Goal: Transaction & Acquisition: Purchase product/service

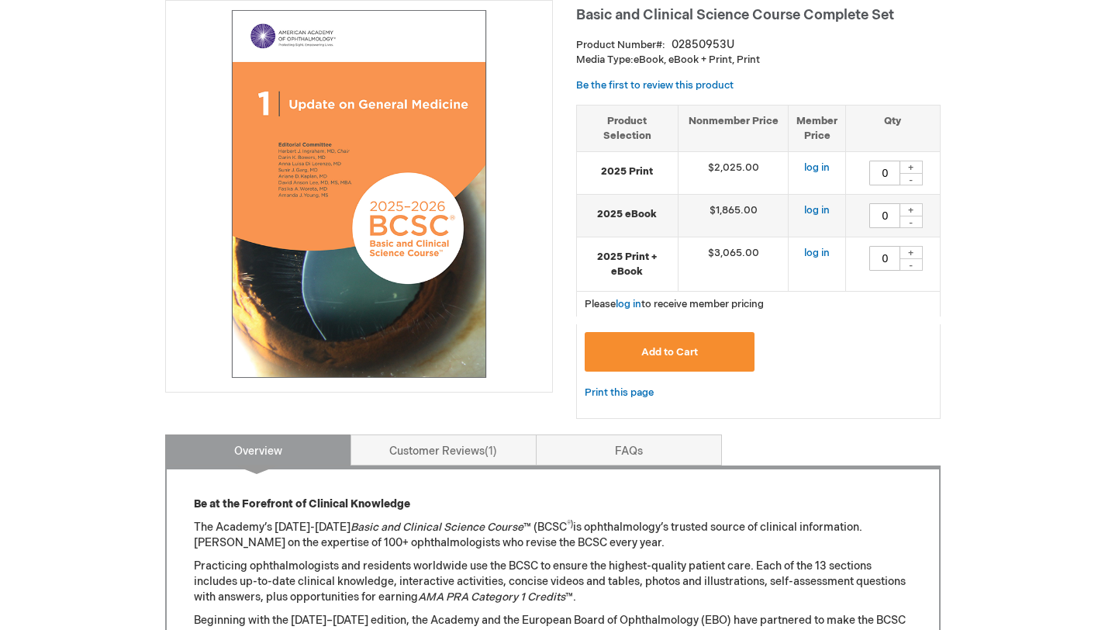
scroll to position [150, 0]
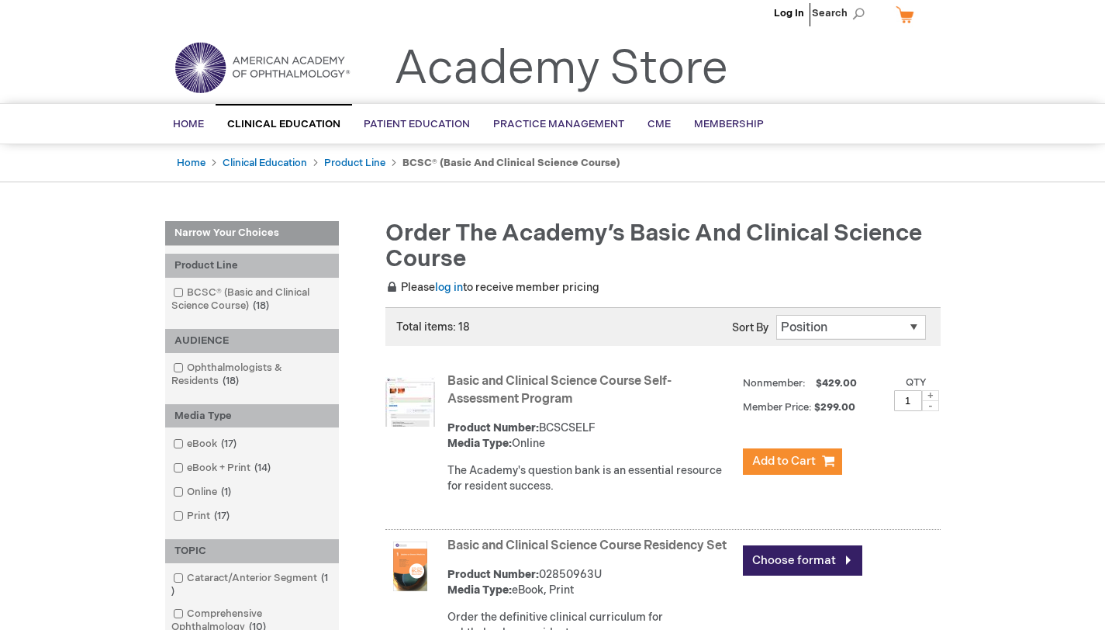
scroll to position [30, 0]
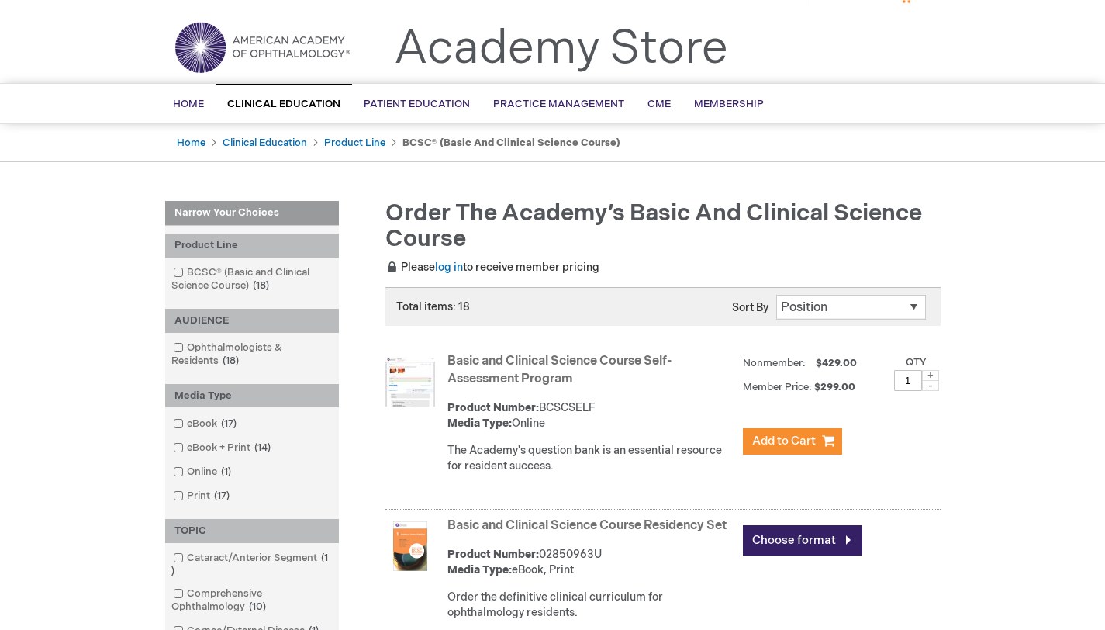
click at [579, 365] on link "Basic and Clinical Science Course Self-Assessment Program" at bounding box center [560, 370] width 224 height 33
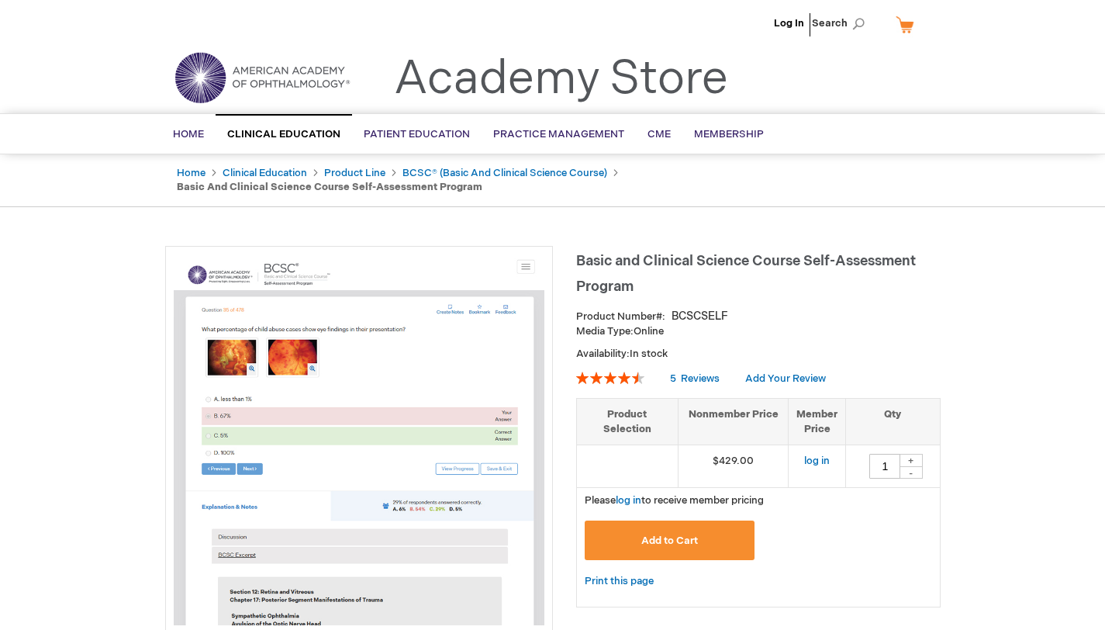
scroll to position [19, 0]
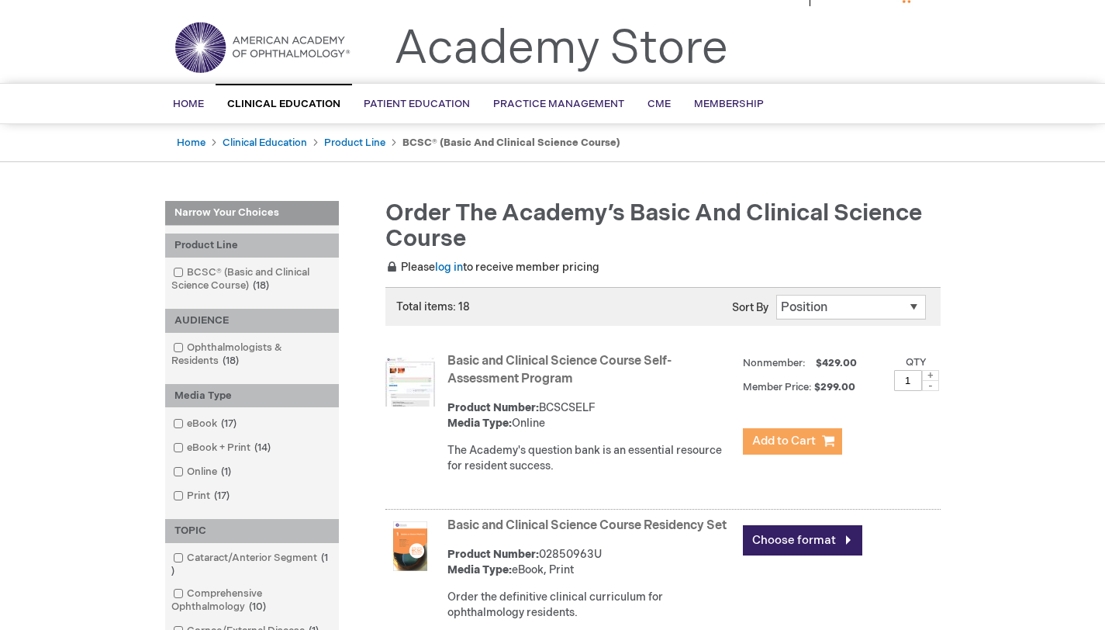
click at [788, 443] on span "Add to Cart" at bounding box center [784, 441] width 64 height 15
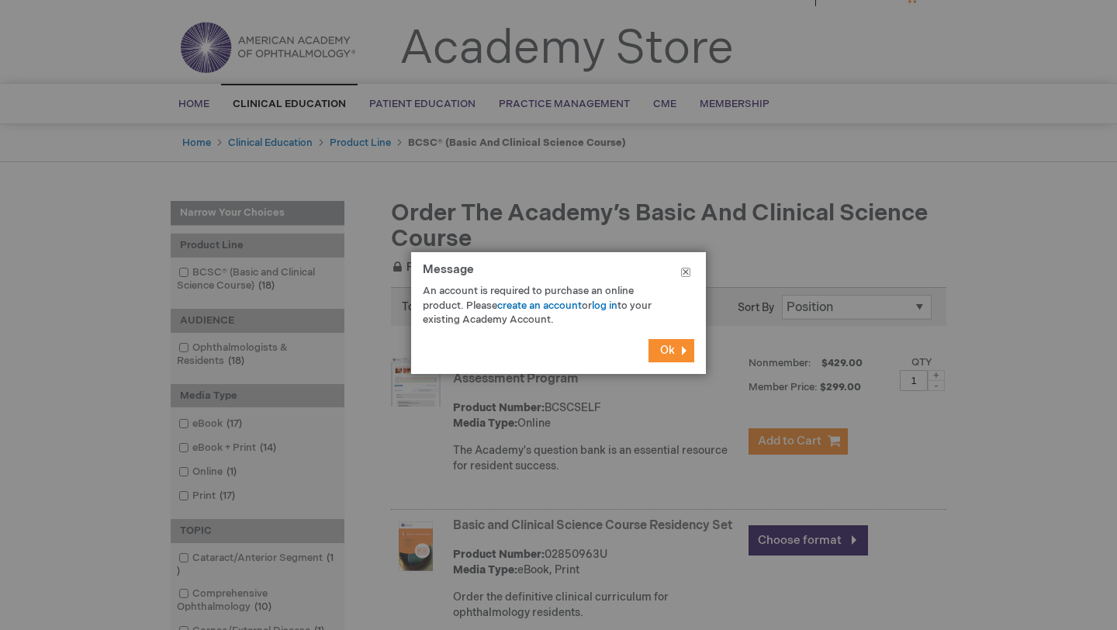
click at [678, 268] on button "Close" at bounding box center [686, 275] width 40 height 47
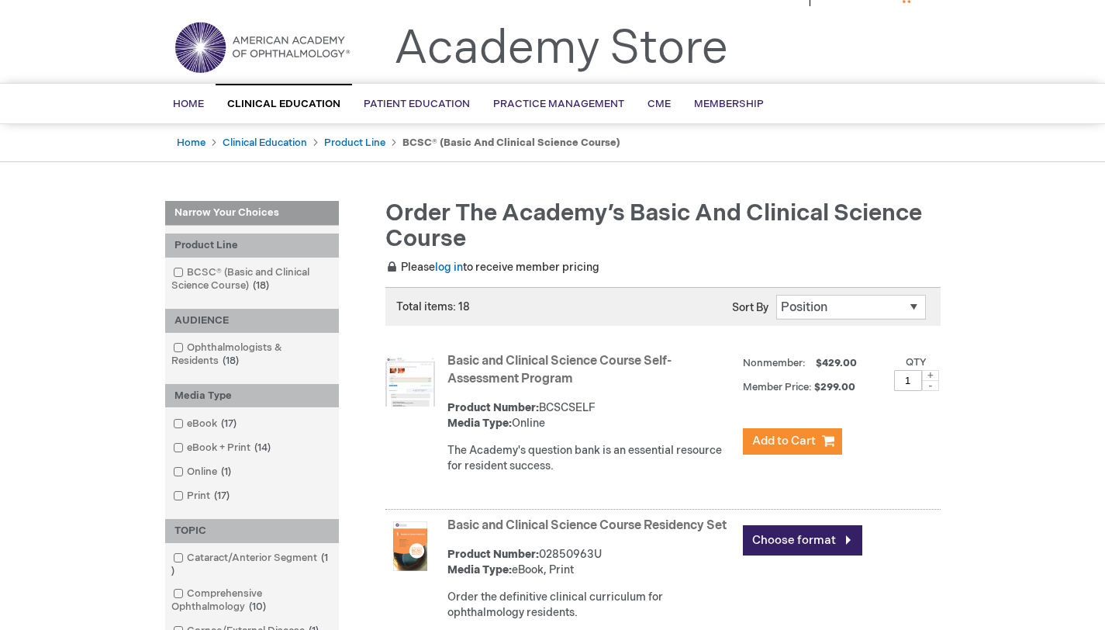
click at [555, 362] on link "Basic and Clinical Science Course Self-Assessment Program" at bounding box center [560, 370] width 224 height 33
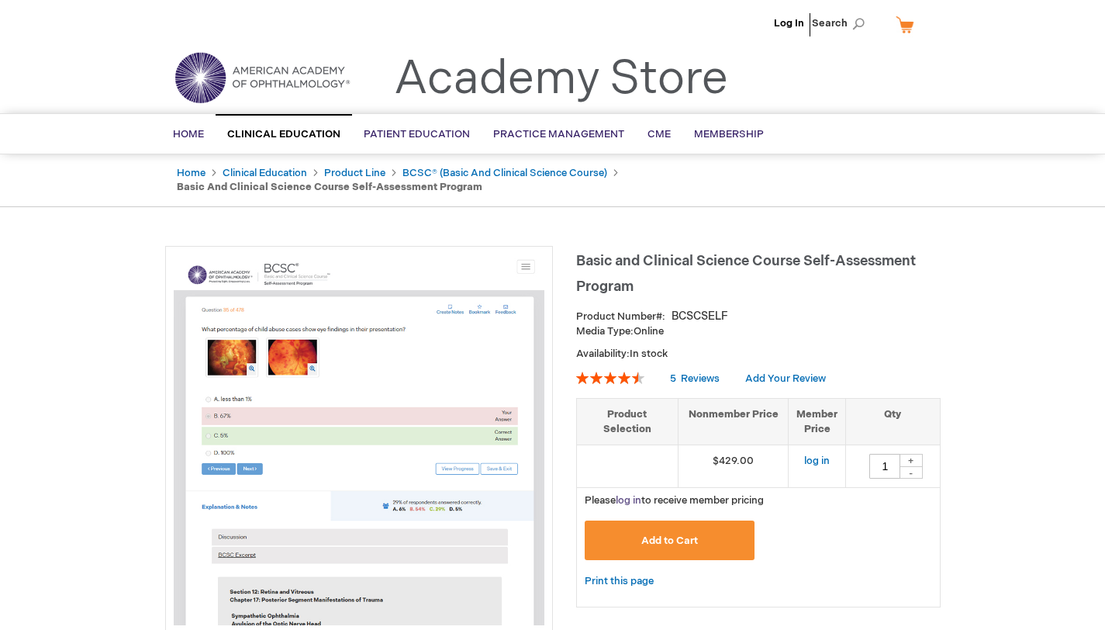
click at [642, 494] on link "log in" at bounding box center [629, 500] width 26 height 12
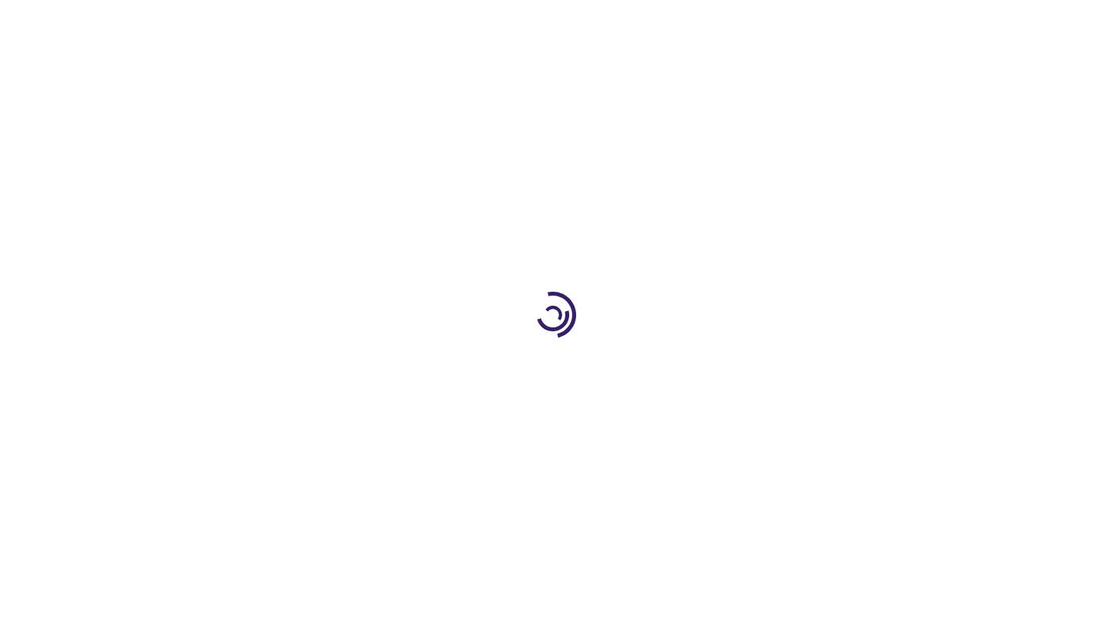
type input "1"
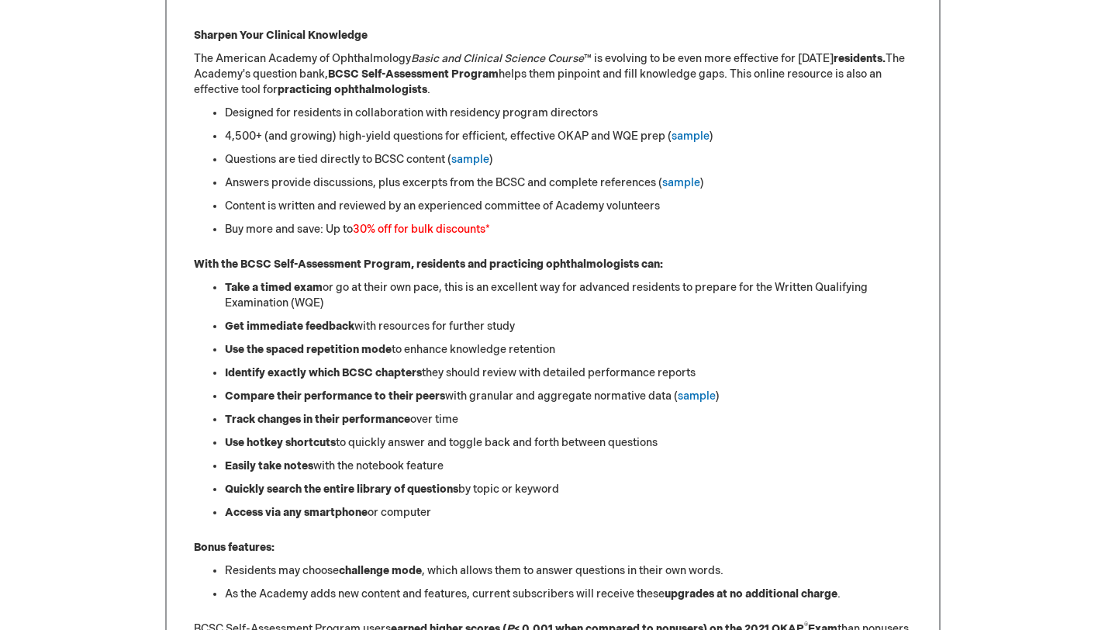
scroll to position [601, 0]
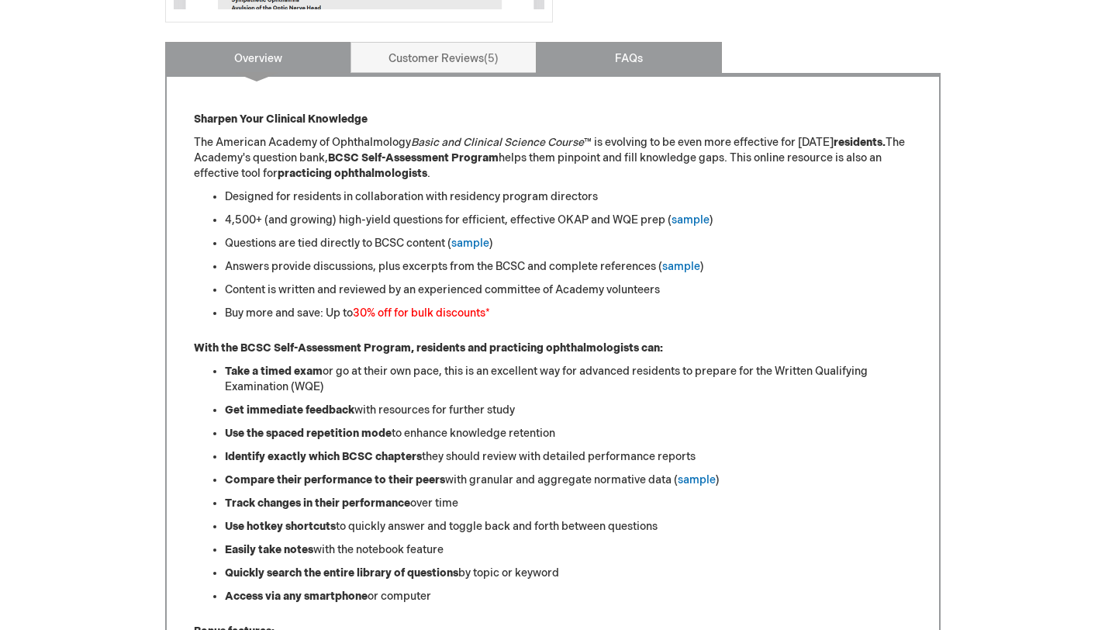
click at [672, 70] on link "FAQs" at bounding box center [629, 57] width 186 height 31
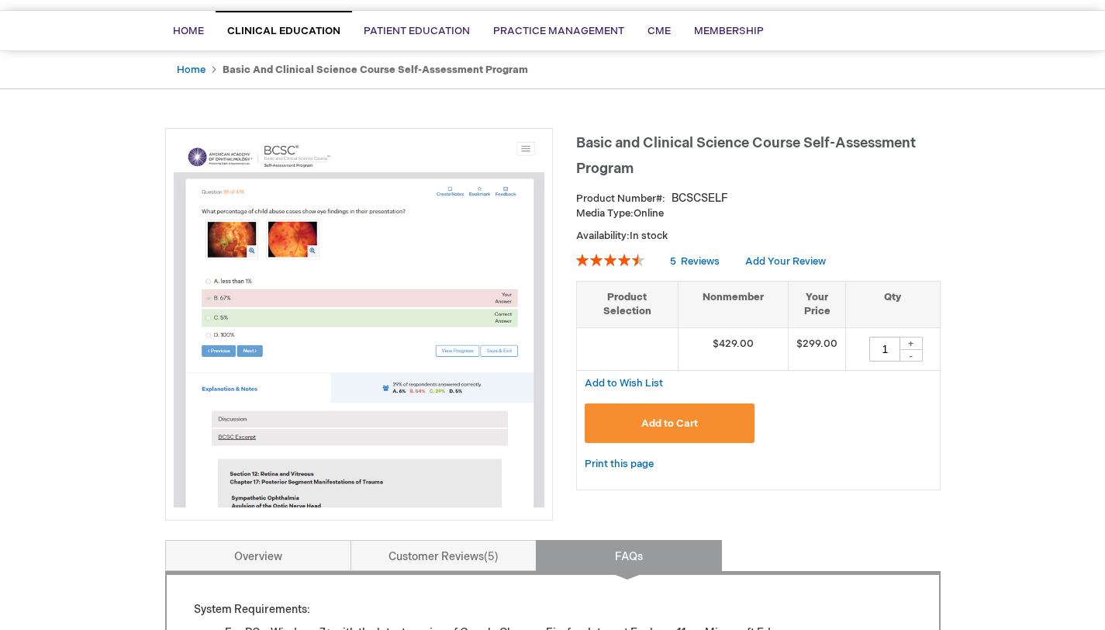
scroll to position [0, 0]
